Goal: Information Seeking & Learning: Learn about a topic

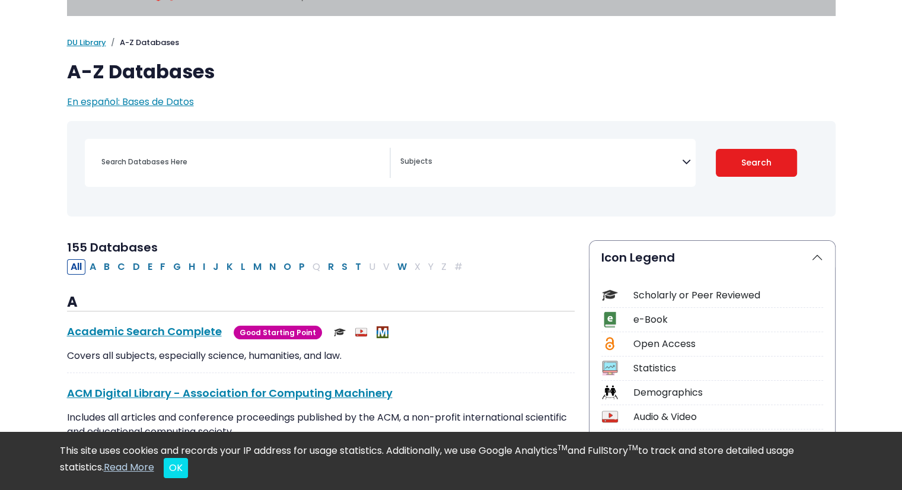
scroll to position [47, 0]
click at [123, 266] on button "C" at bounding box center [121, 265] width 15 height 15
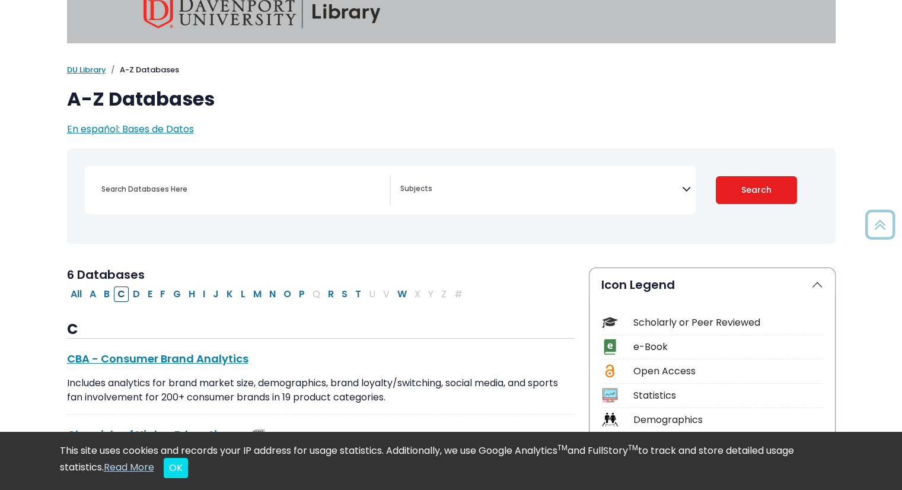
scroll to position [19, 0]
click at [297, 291] on button "P" at bounding box center [301, 293] width 13 height 15
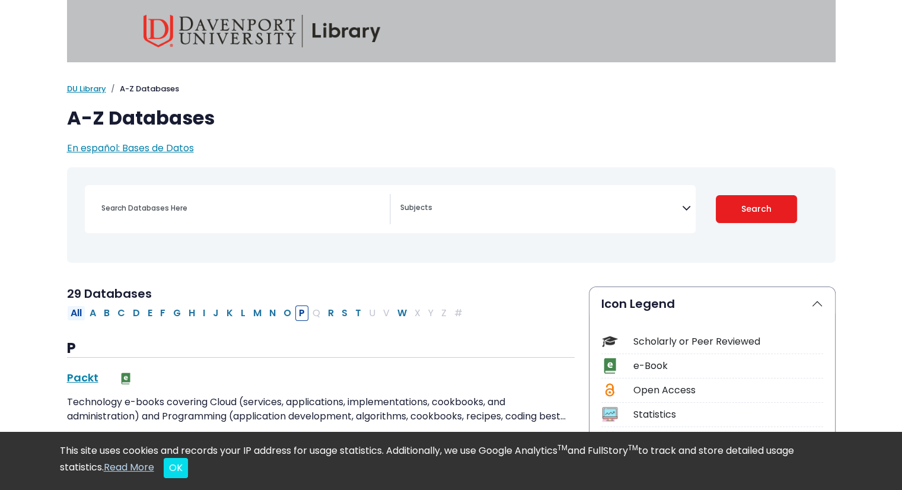
click at [71, 311] on button "All" at bounding box center [76, 312] width 18 height 15
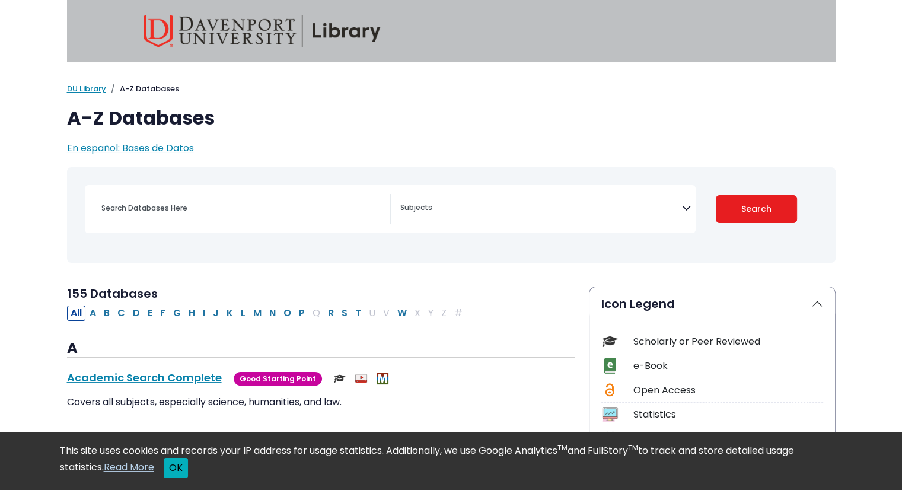
click at [183, 465] on button "OK" at bounding box center [176, 468] width 24 height 20
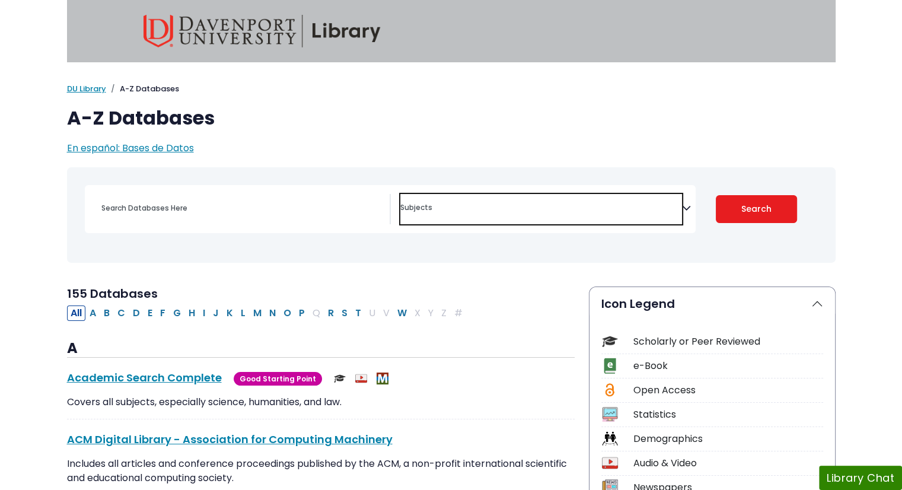
click at [420, 218] on span "Search filters" at bounding box center [541, 209] width 282 height 30
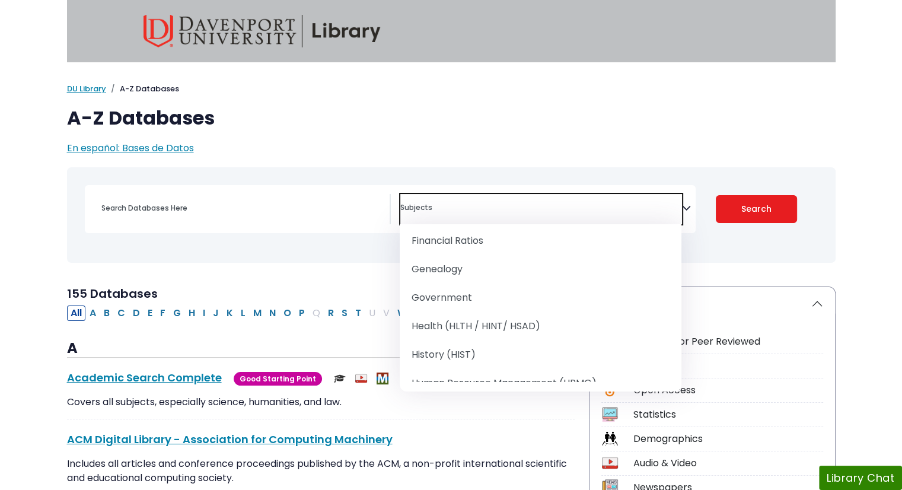
scroll to position [707, 0]
click at [444, 205] on textarea "Search" at bounding box center [541, 208] width 282 height 9
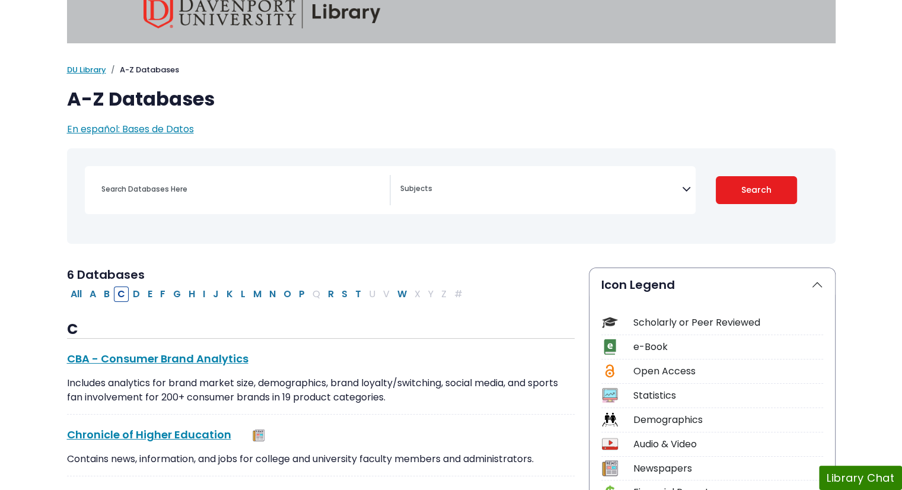
scroll to position [47, 0]
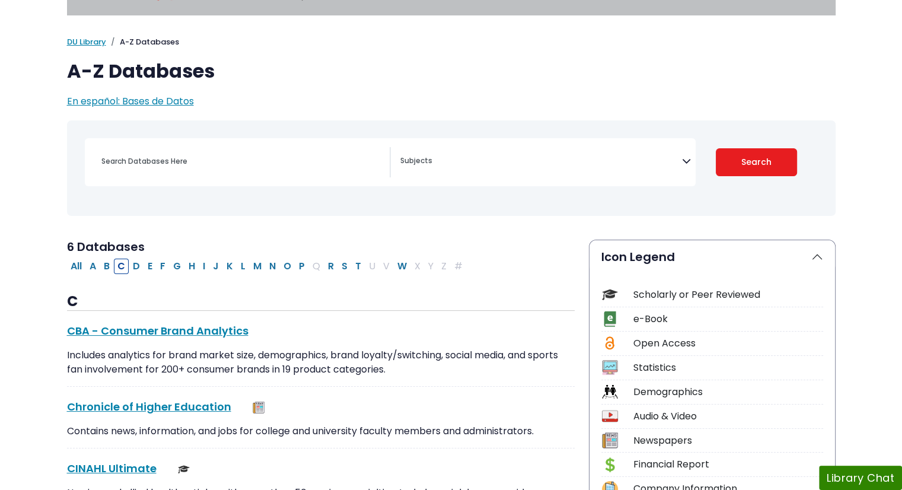
select select "Database Subject Filter"
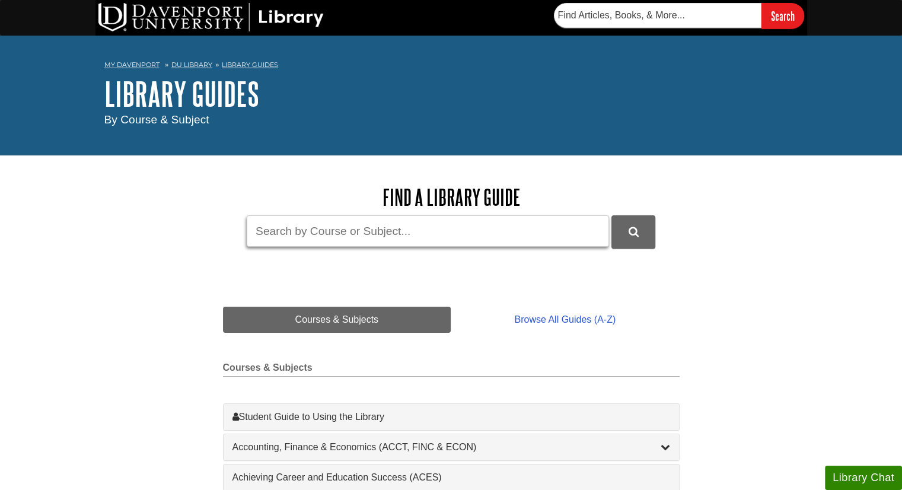
click at [305, 227] on input "Guide Search Terms" at bounding box center [428, 230] width 362 height 31
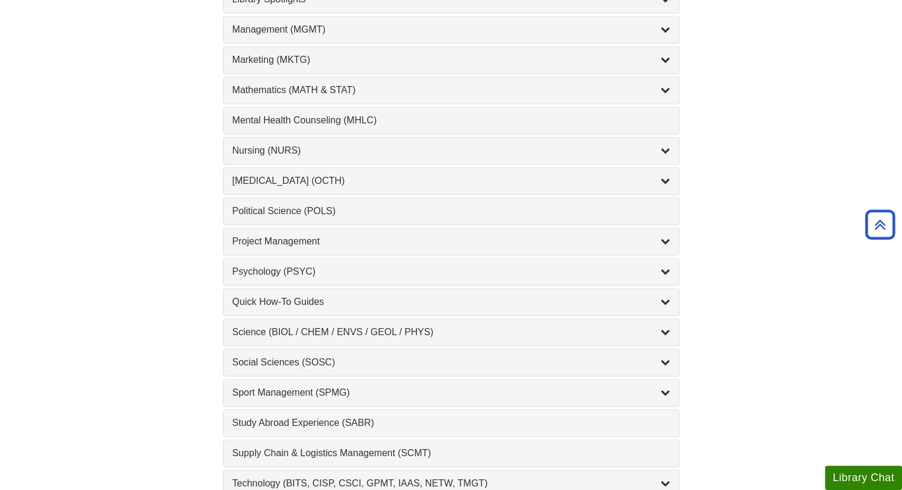
scroll to position [1050, 0]
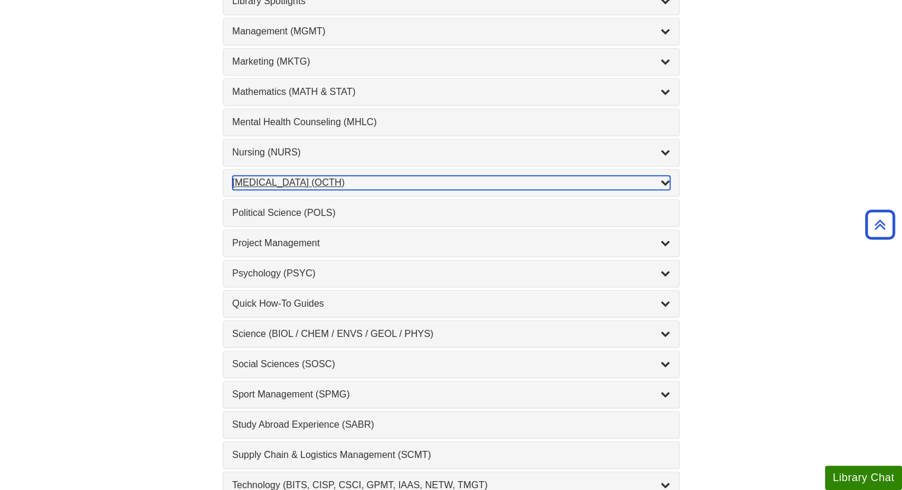
click at [283, 181] on div "Occupational Therapy (OCTH) , 2 guides" at bounding box center [450, 182] width 437 height 14
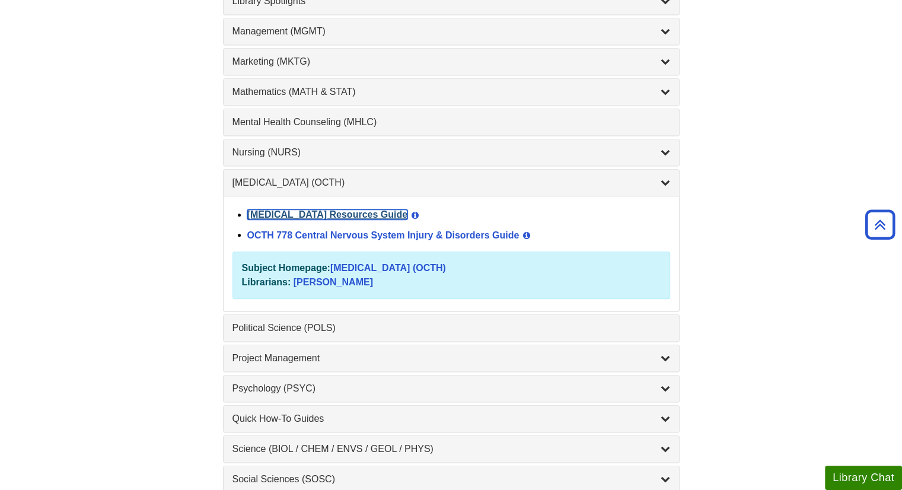
click at [271, 209] on link "Occupational Therapy Resources Guide" at bounding box center [327, 214] width 161 height 10
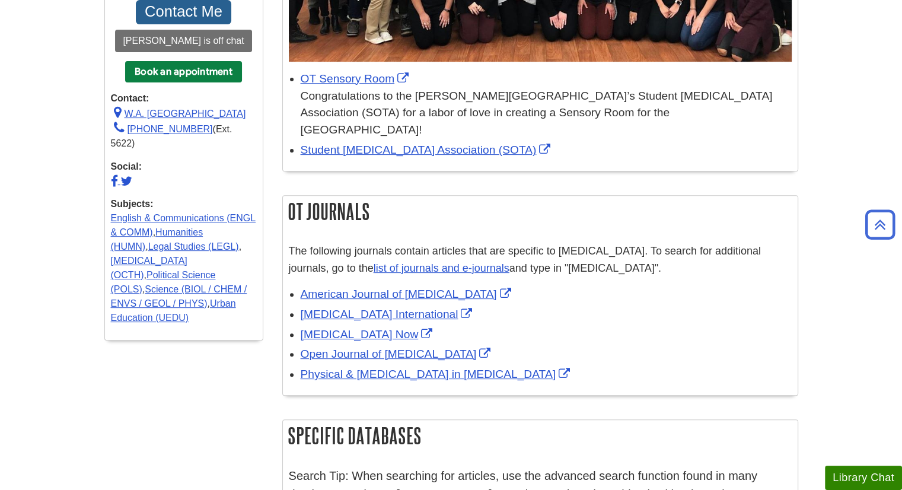
scroll to position [429, 0]
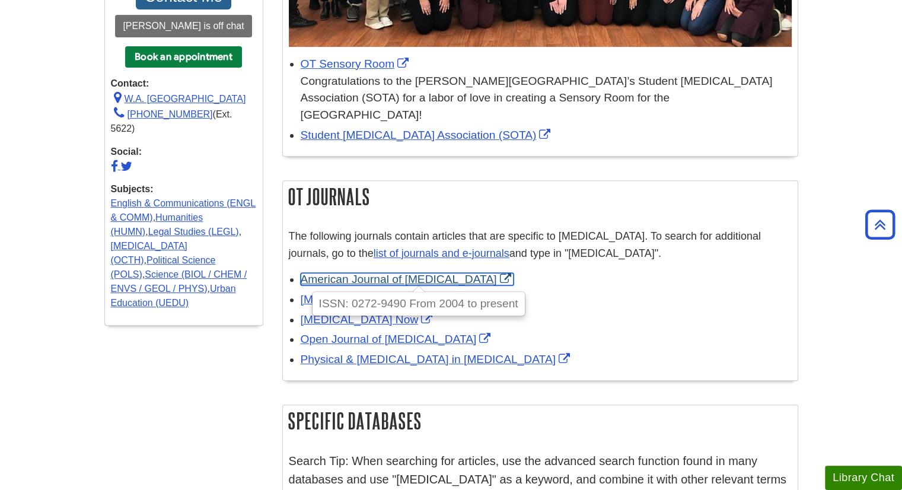
click at [514, 273] on link "American Journal of Occupational Therapy" at bounding box center [407, 279] width 213 height 12
click at [592, 181] on h2 "OT Journals" at bounding box center [540, 196] width 514 height 31
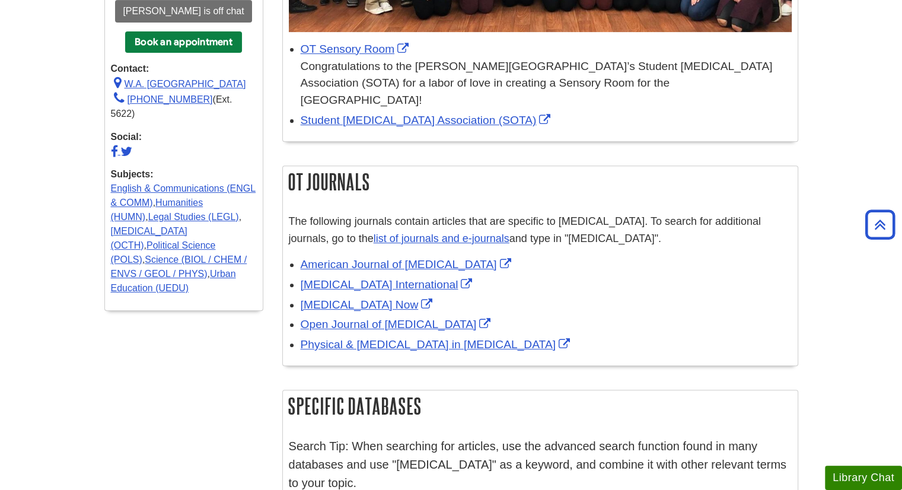
scroll to position [448, 0]
